Goal: Find specific page/section: Find specific page/section

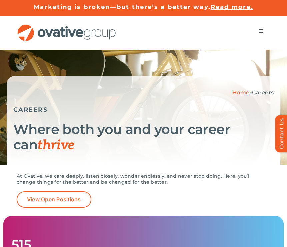
click at [264, 28] on button "Toggle Navigation" at bounding box center [260, 30] width 19 height 13
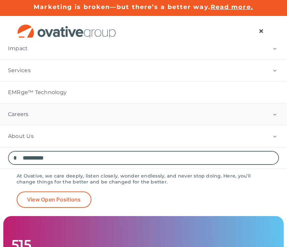
click at [139, 115] on link "Careers" at bounding box center [143, 115] width 287 height 22
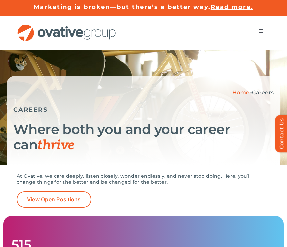
click at [259, 33] on span "Menu" at bounding box center [260, 30] width 5 height 5
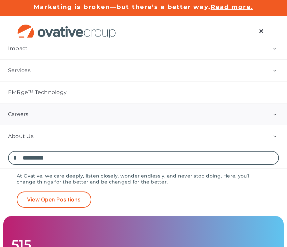
click at [271, 111] on button "Open submenu of Careers" at bounding box center [274, 115] width 25 height 22
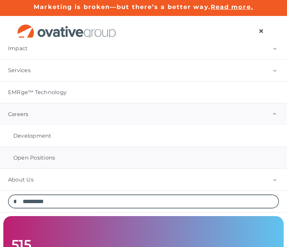
click at [41, 159] on span "Open Positions" at bounding box center [34, 158] width 42 height 7
